Goal: Task Accomplishment & Management: Use online tool/utility

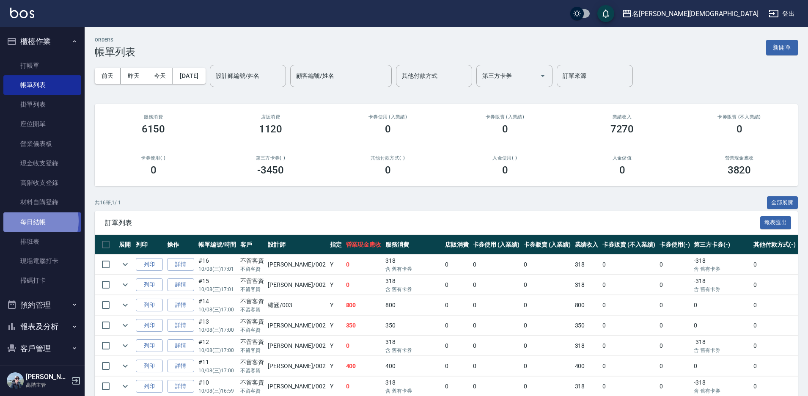
click at [33, 221] on link "每日結帳" at bounding box center [42, 221] width 78 height 19
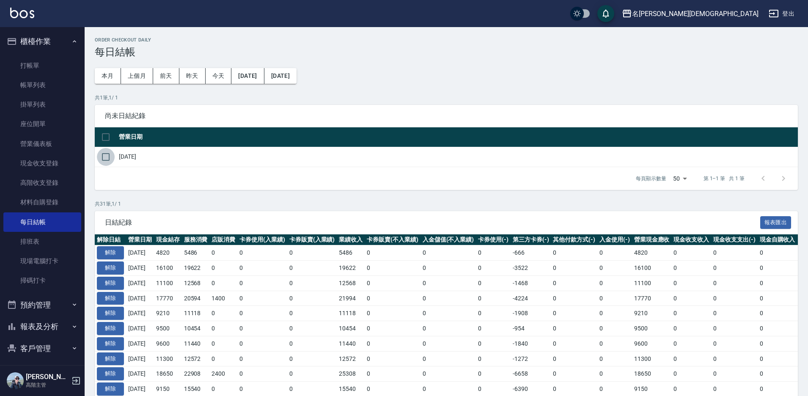
click at [105, 157] on input "checkbox" at bounding box center [106, 157] width 18 height 18
checkbox input "true"
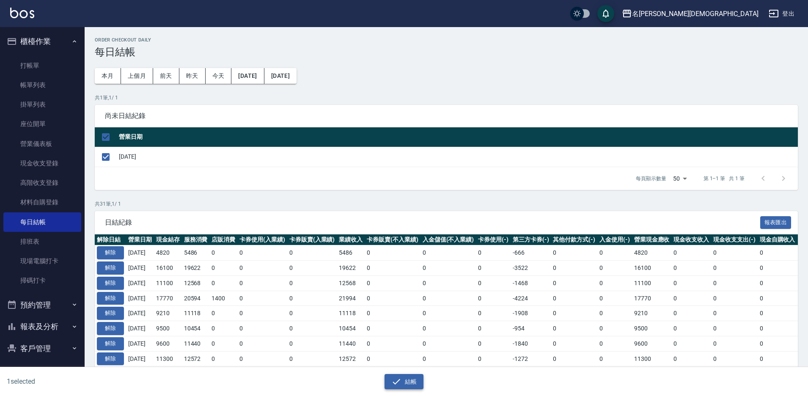
click at [410, 387] on button "結帳" at bounding box center [404, 382] width 39 height 16
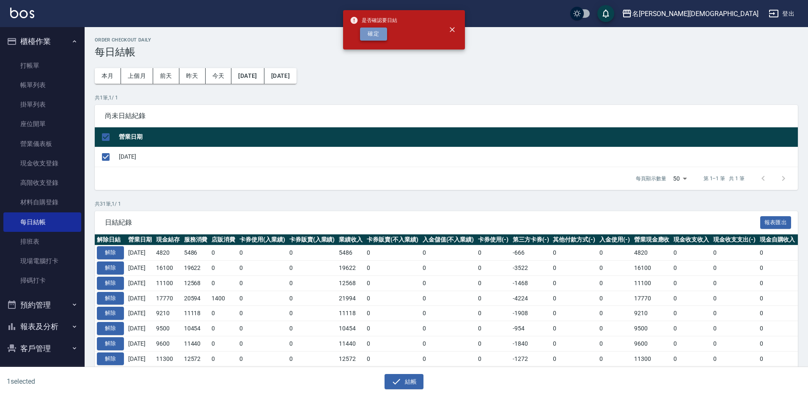
click at [372, 32] on button "確定" at bounding box center [373, 34] width 27 height 13
checkbox input "false"
